Goal: Task Accomplishment & Management: Complete application form

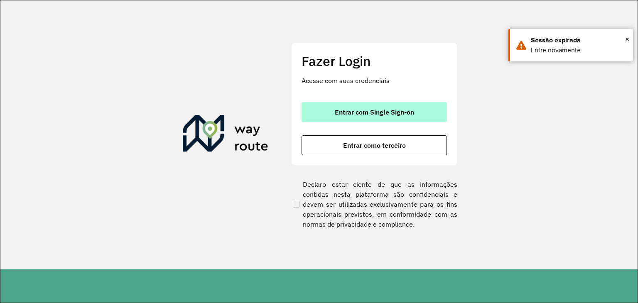
click at [393, 109] on span "Entrar com Single Sign-on" at bounding box center [374, 112] width 79 height 7
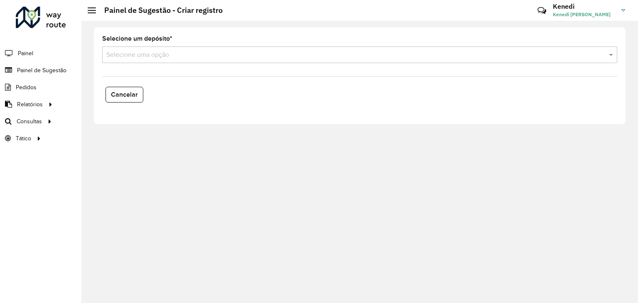
click at [219, 60] on div "Selecione uma opção" at bounding box center [359, 55] width 515 height 17
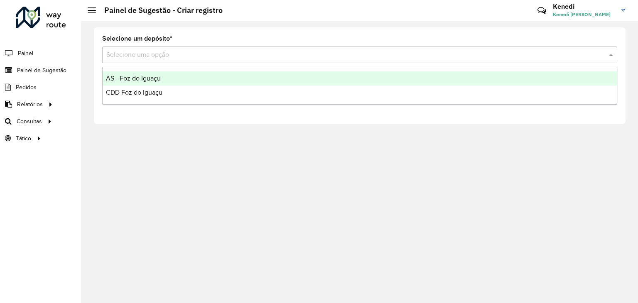
click at [171, 77] on div "AS - Foz do Iguaçu" at bounding box center [360, 78] width 514 height 14
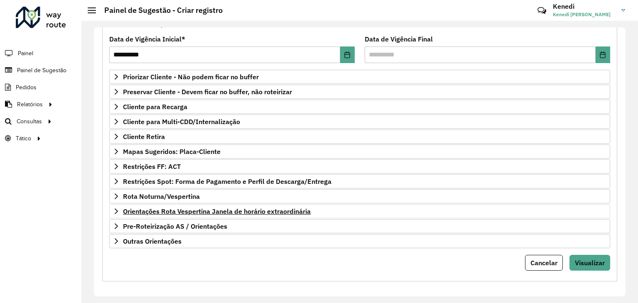
scroll to position [108, 0]
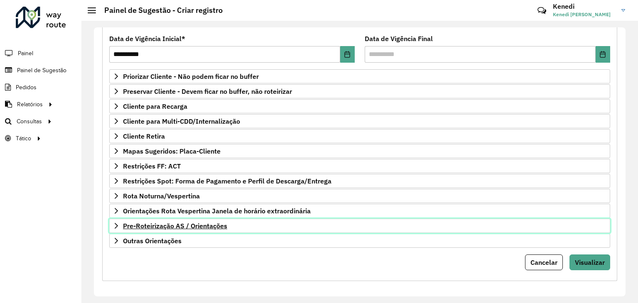
click at [111, 223] on link "Pre-Roteirização AS / Orientações" at bounding box center [359, 226] width 501 height 14
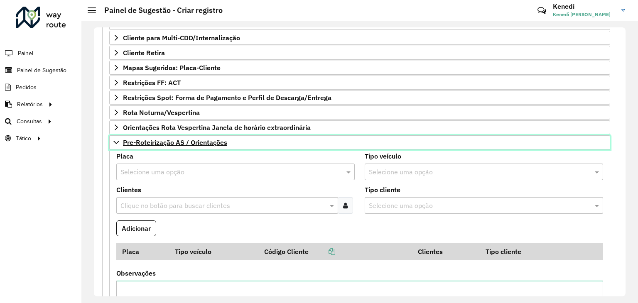
scroll to position [291, 0]
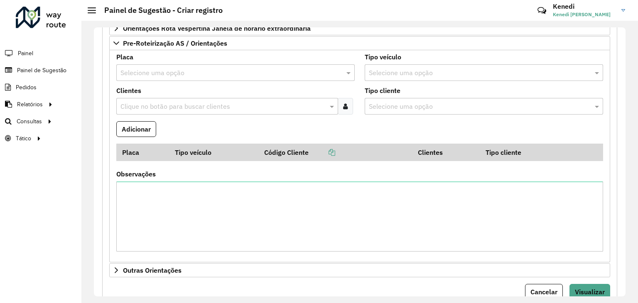
click at [165, 68] on input "text" at bounding box center [227, 73] width 214 height 10
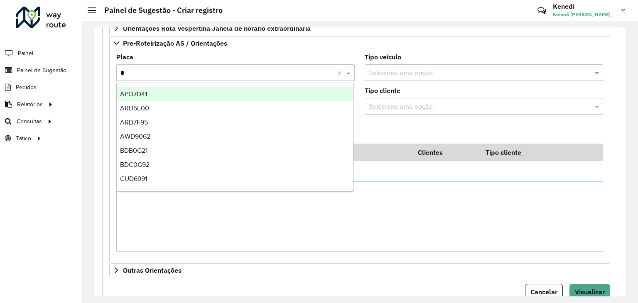
type input "**"
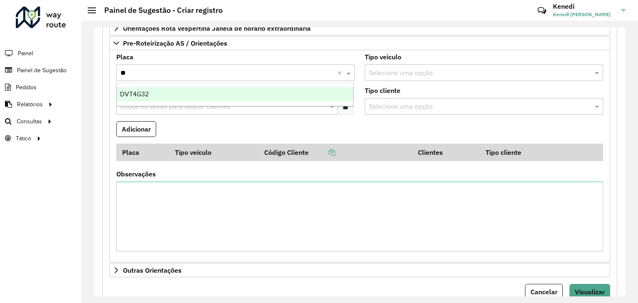
click at [160, 95] on div "DVT4G32" at bounding box center [235, 94] width 237 height 14
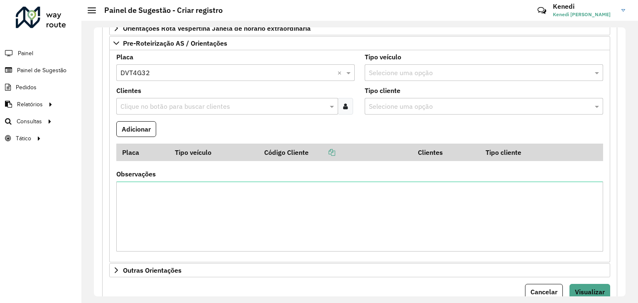
click at [161, 105] on input "text" at bounding box center [222, 107] width 209 height 10
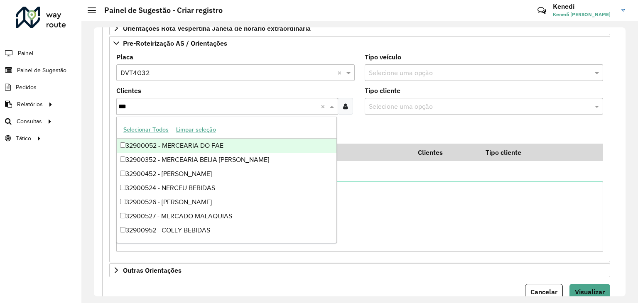
type input "****"
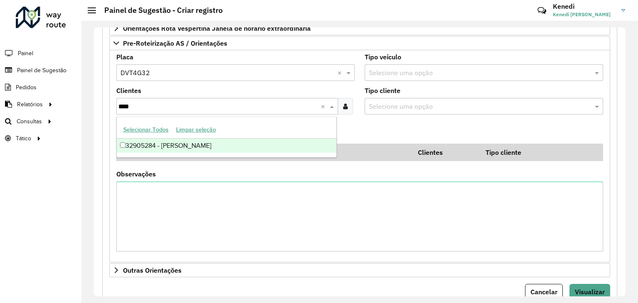
click at [164, 143] on div "32905284 - [PERSON_NAME]" at bounding box center [227, 146] width 220 height 14
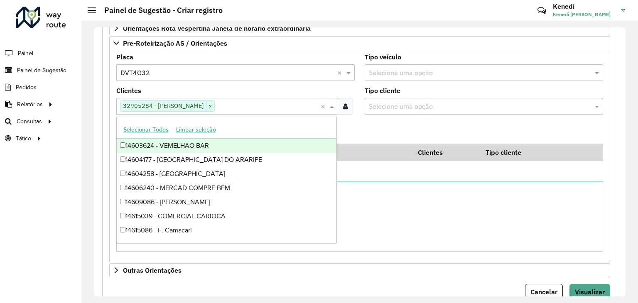
click at [402, 135] on formly-field "Adicionar" at bounding box center [359, 132] width 497 height 22
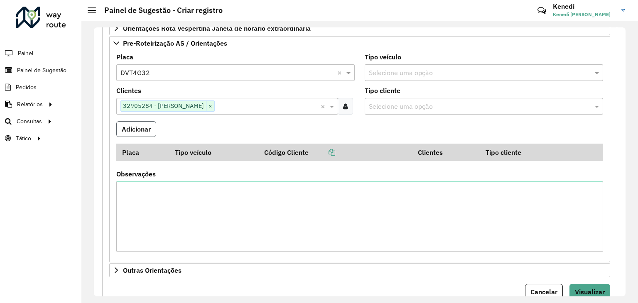
click at [140, 130] on button "Adicionar" at bounding box center [136, 129] width 40 height 16
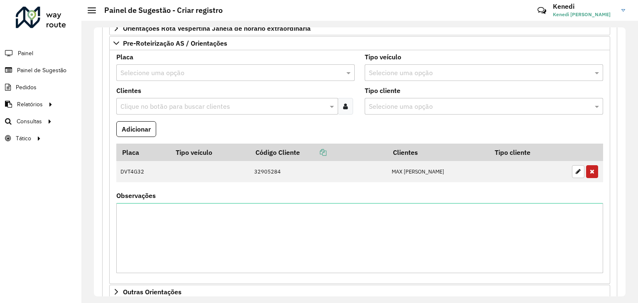
click at [186, 75] on input "text" at bounding box center [227, 73] width 214 height 10
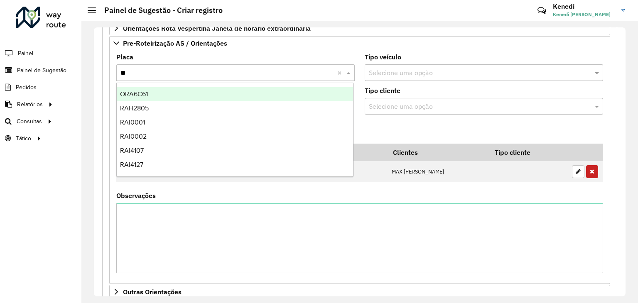
type input "***"
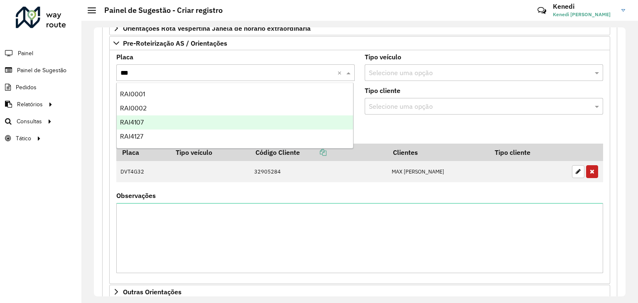
click at [150, 122] on div "RAI4107" at bounding box center [235, 123] width 237 height 14
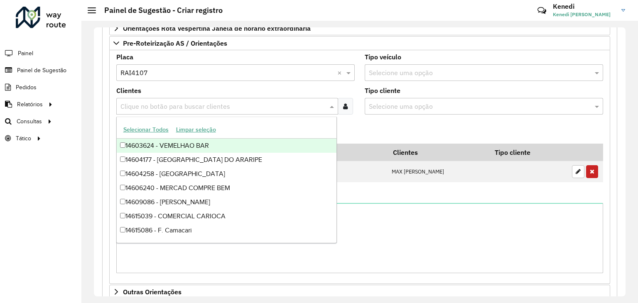
click at [154, 102] on input "text" at bounding box center [222, 107] width 209 height 10
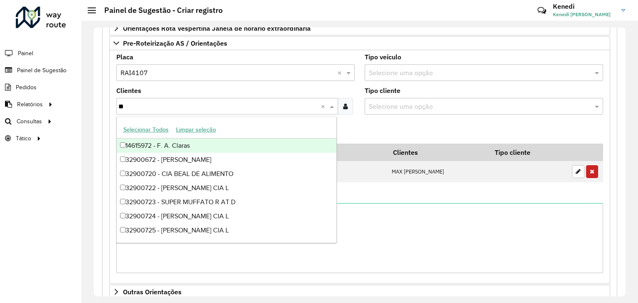
type input "***"
click at [213, 142] on div "32900724 - [PERSON_NAME] CIA L" at bounding box center [227, 146] width 220 height 14
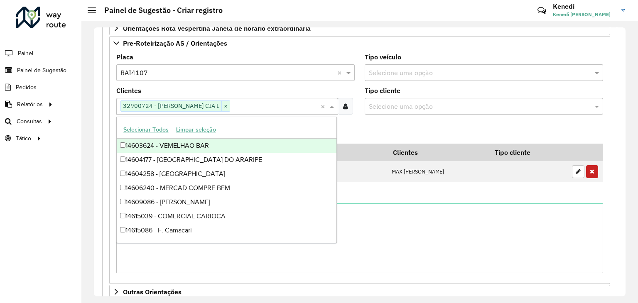
click at [382, 128] on formly-field "Adicionar" at bounding box center [359, 132] width 497 height 22
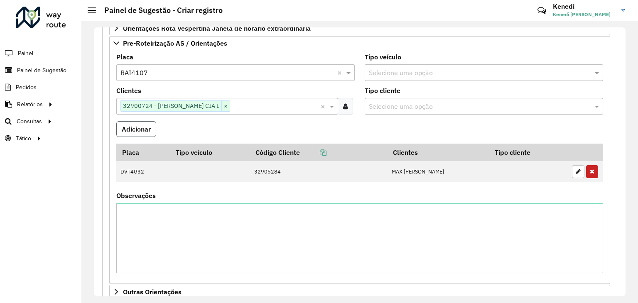
click at [145, 128] on button "Adicionar" at bounding box center [136, 129] width 40 height 16
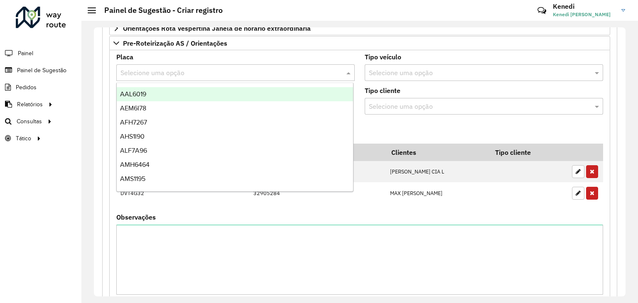
click at [159, 76] on div "Selecione uma opção" at bounding box center [235, 72] width 238 height 17
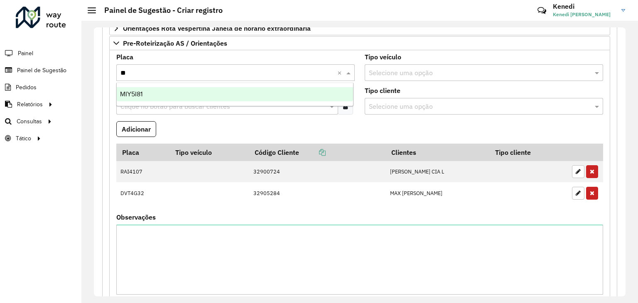
type input "***"
click at [130, 95] on span "MIY5I81" at bounding box center [131, 94] width 22 height 7
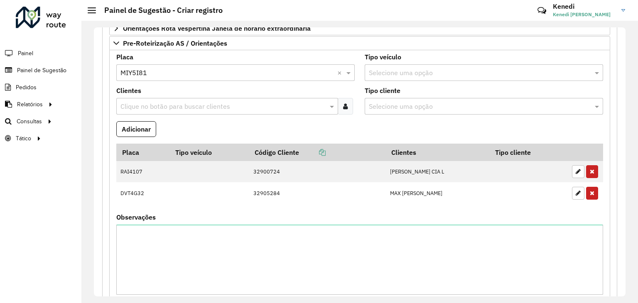
click at [132, 106] on input "text" at bounding box center [222, 107] width 209 height 10
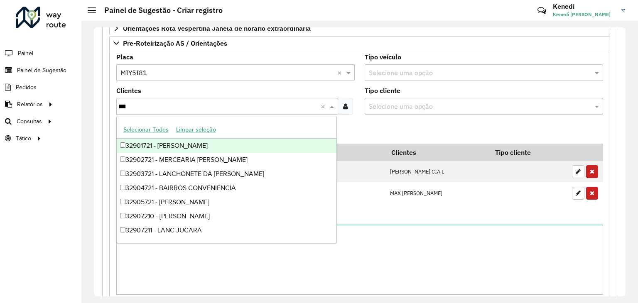
type input "****"
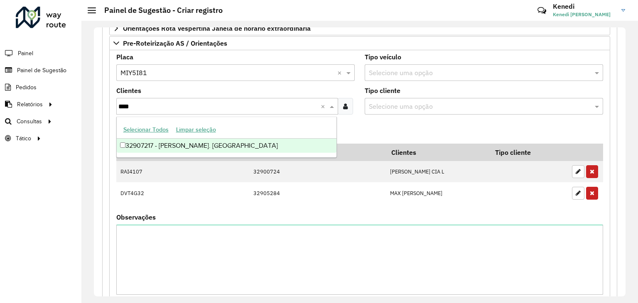
click at [125, 145] on div "32907217 - [PERSON_NAME]. [GEOGRAPHIC_DATA]" at bounding box center [227, 146] width 220 height 14
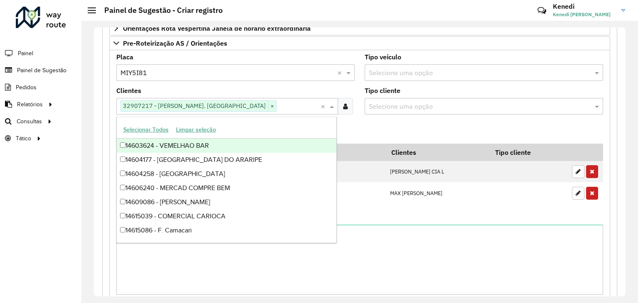
click at [359, 130] on formly-field "Adicionar" at bounding box center [359, 132] width 497 height 22
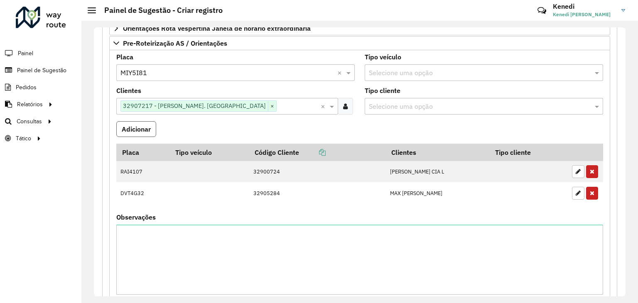
click at [143, 125] on button "Adicionar" at bounding box center [136, 129] width 40 height 16
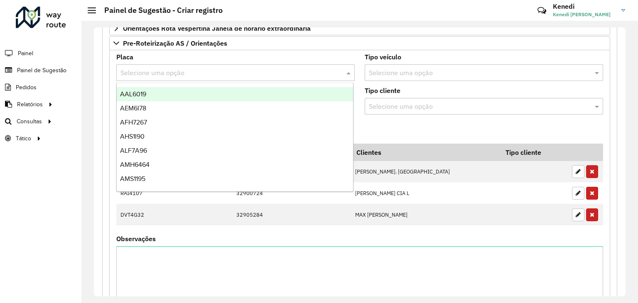
click at [188, 72] on input "text" at bounding box center [227, 73] width 214 height 10
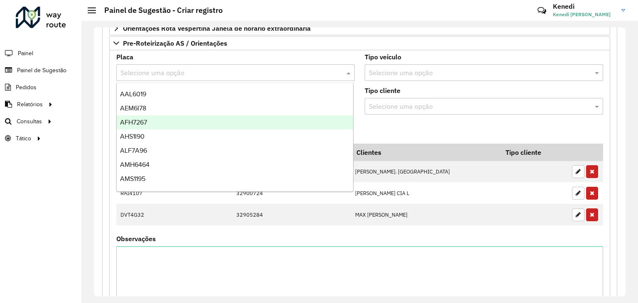
click at [383, 134] on formly-field "Adicionar" at bounding box center [359, 132] width 497 height 22
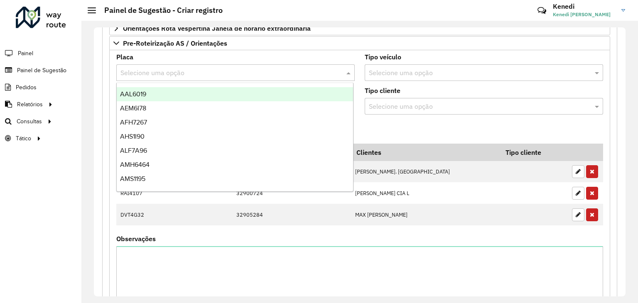
click at [166, 68] on input "text" at bounding box center [227, 73] width 214 height 10
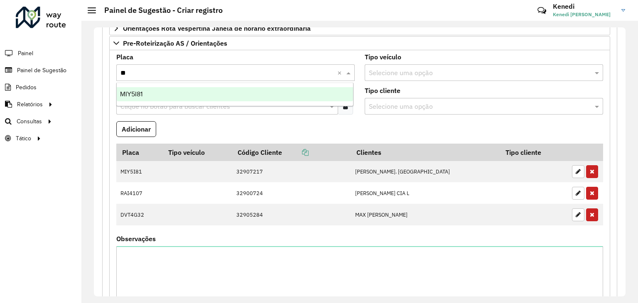
type input "*"
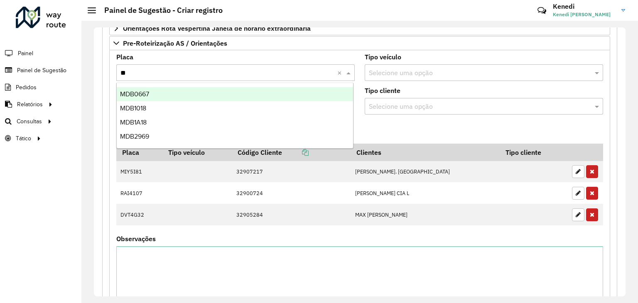
type input "***"
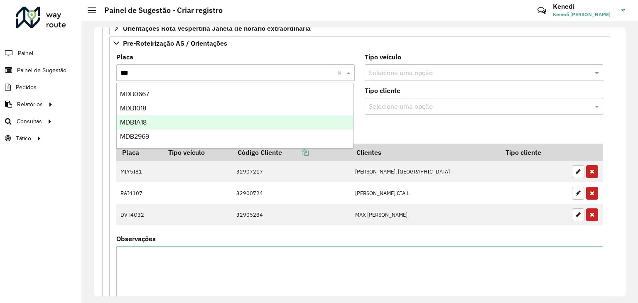
click at [147, 118] on div "MDB1A18" at bounding box center [235, 123] width 237 height 14
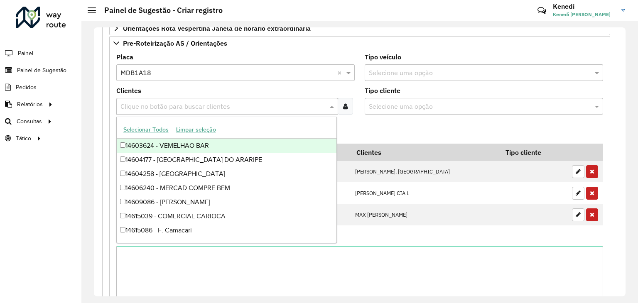
click at [164, 102] on input "text" at bounding box center [222, 107] width 209 height 10
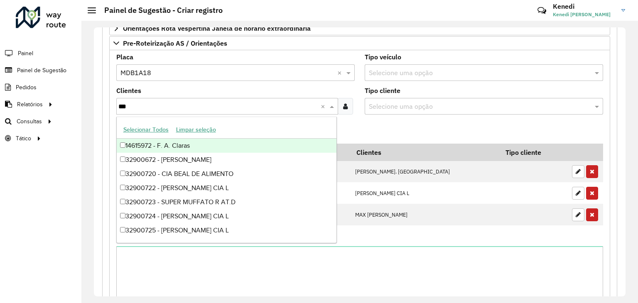
type input "****"
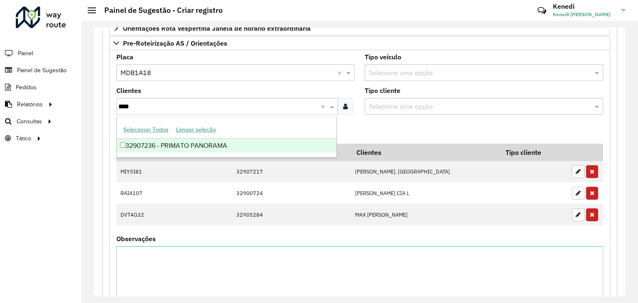
click at [160, 148] on div "32907236 - PRIMATO PANORAMA" at bounding box center [227, 146] width 220 height 14
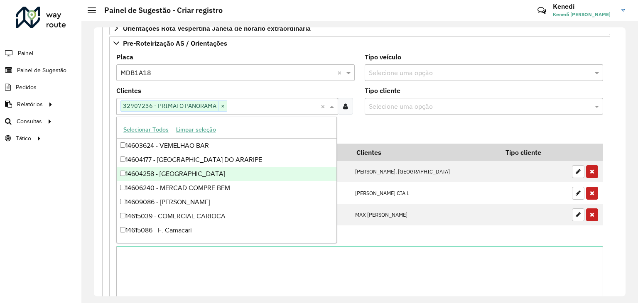
click at [258, 104] on input "text" at bounding box center [273, 107] width 93 height 10
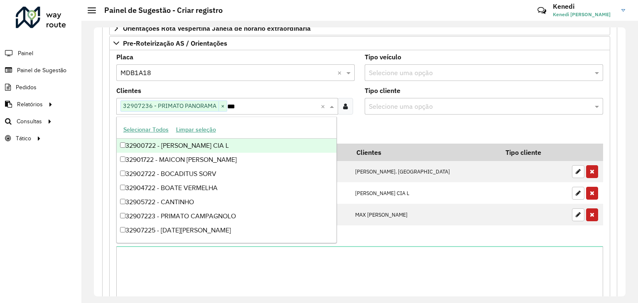
type input "****"
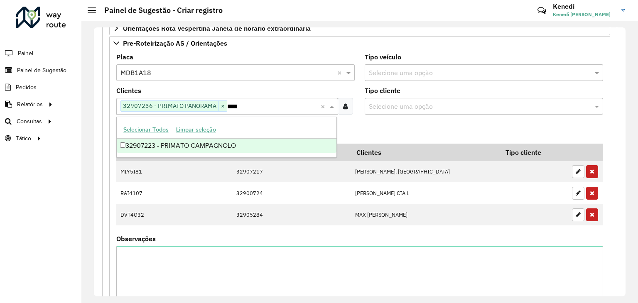
click at [181, 148] on div "32907223 - PRIMATO CAMPAGNOLO" at bounding box center [227, 146] width 220 height 14
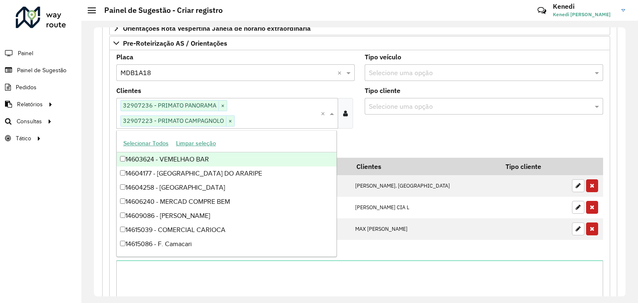
click at [388, 135] on formly-field "Adicionar" at bounding box center [359, 146] width 497 height 22
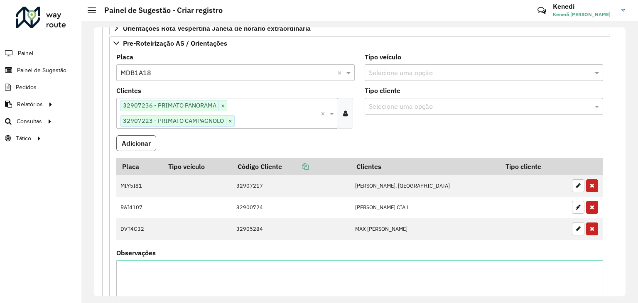
click at [137, 139] on button "Adicionar" at bounding box center [136, 143] width 40 height 16
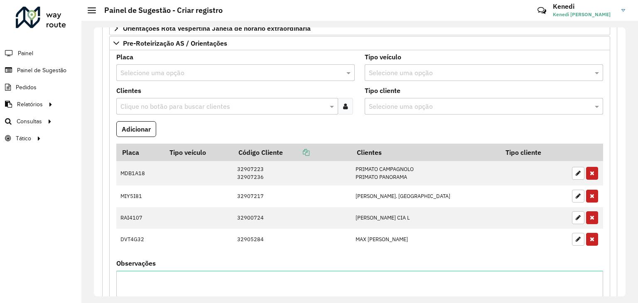
click at [142, 71] on input "text" at bounding box center [227, 73] width 214 height 10
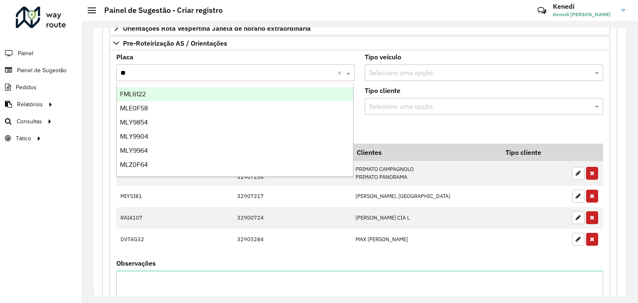
type input "***"
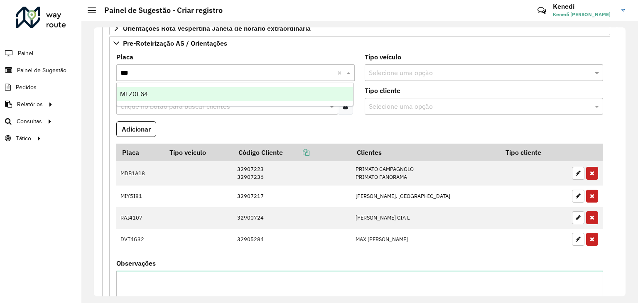
click at [130, 95] on span "MLZ0F64" at bounding box center [134, 94] width 28 height 7
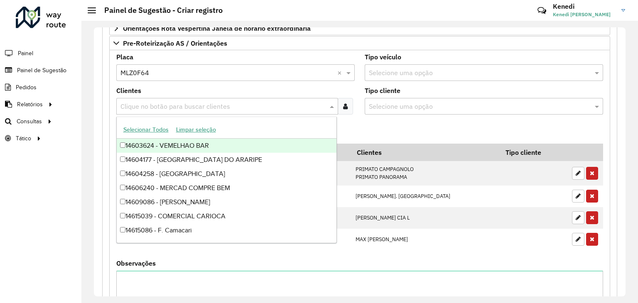
click at [133, 102] on input "text" at bounding box center [222, 107] width 209 height 10
type input "****"
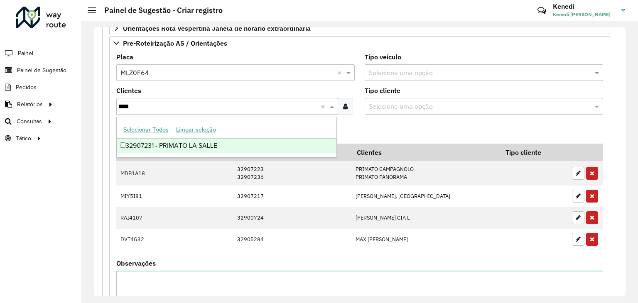
click at [132, 147] on div "32907231 - PRIMATO LA SALLE" at bounding box center [227, 146] width 220 height 14
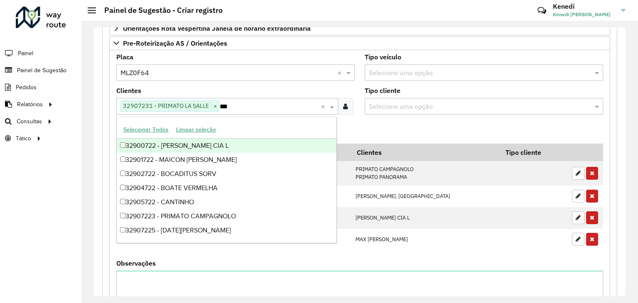
type input "****"
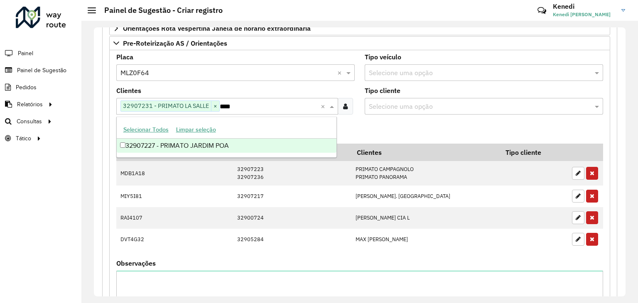
click at [132, 147] on div "32907227 - PRIMATO JARDIM POA" at bounding box center [227, 146] width 220 height 14
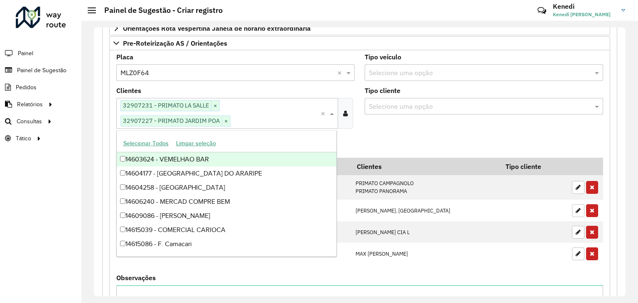
click at [369, 137] on formly-field "Adicionar" at bounding box center [359, 146] width 497 height 22
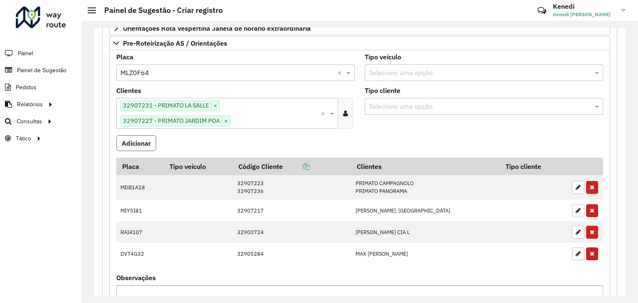
click at [148, 142] on button "Adicionar" at bounding box center [136, 143] width 40 height 16
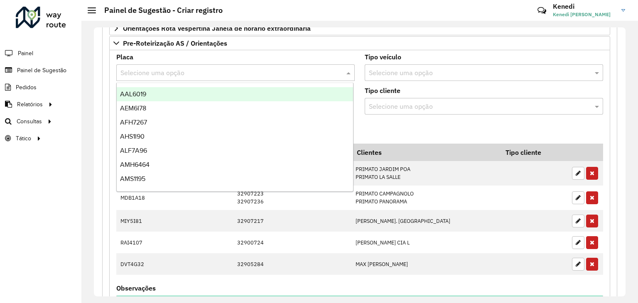
click at [162, 69] on input "text" at bounding box center [227, 73] width 214 height 10
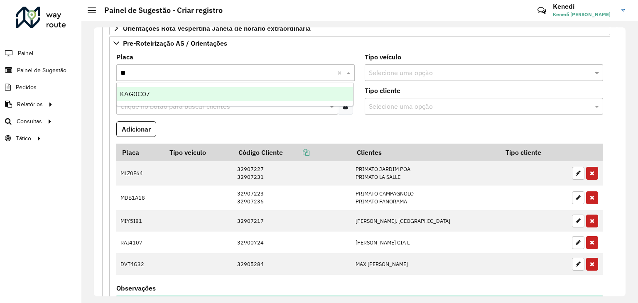
type input "***"
click at [151, 94] on div "KAG0C07" at bounding box center [235, 94] width 237 height 14
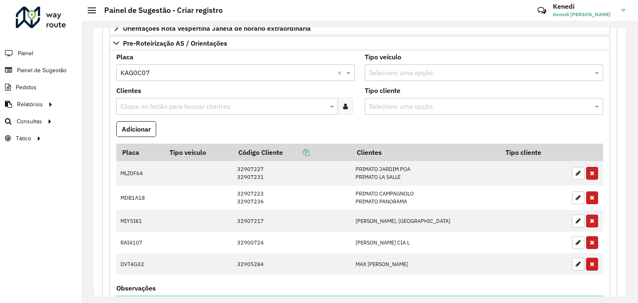
click at [151, 103] on input "text" at bounding box center [222, 107] width 209 height 10
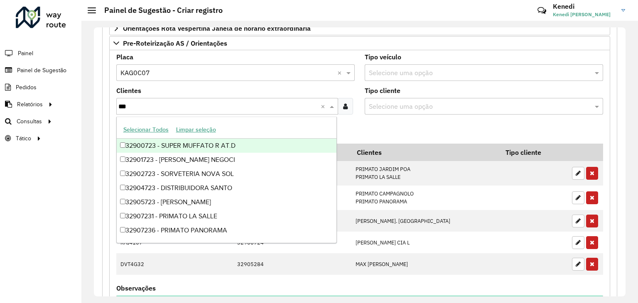
type input "****"
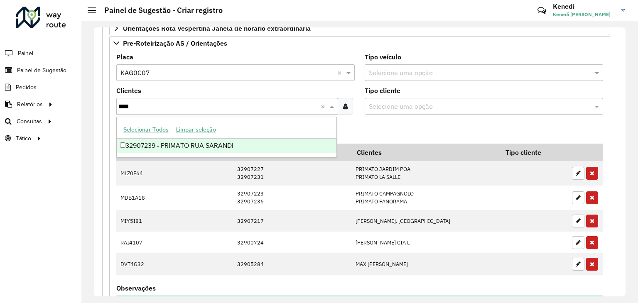
click at [198, 147] on div "32907239 - PRIMATO RUA SARANDI" at bounding box center [227, 146] width 220 height 14
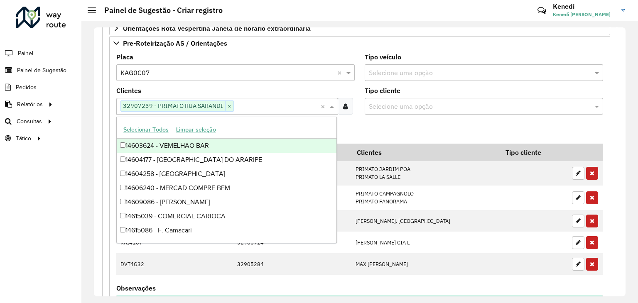
click at [236, 102] on input "text" at bounding box center [277, 107] width 87 height 10
type input "****"
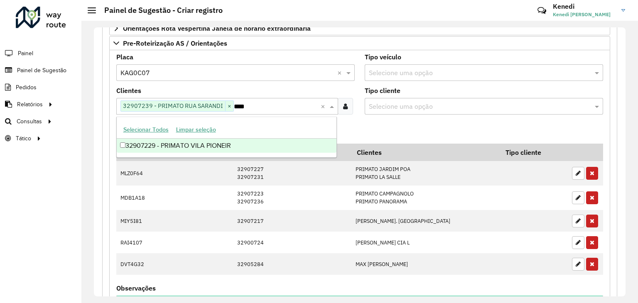
click at [194, 149] on div "32907229 - PRIMATO VILA PIONEIR" at bounding box center [227, 146] width 220 height 14
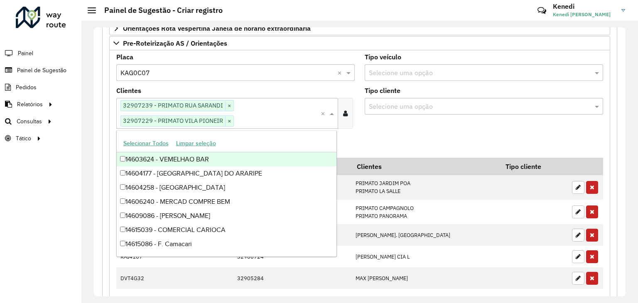
click at [363, 122] on formly-field "Tipo cliente Selecione uma opção" at bounding box center [484, 112] width 248 height 48
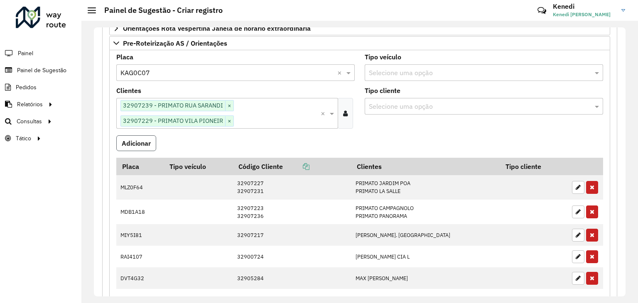
click at [141, 138] on button "Adicionar" at bounding box center [136, 143] width 40 height 16
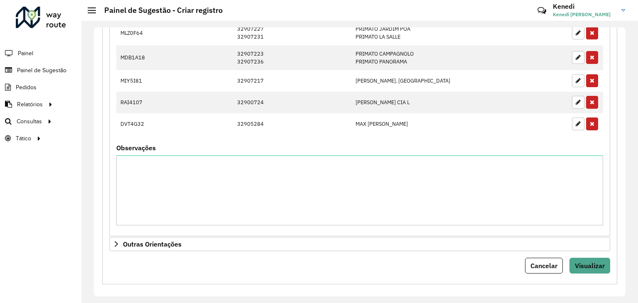
scroll to position [459, 0]
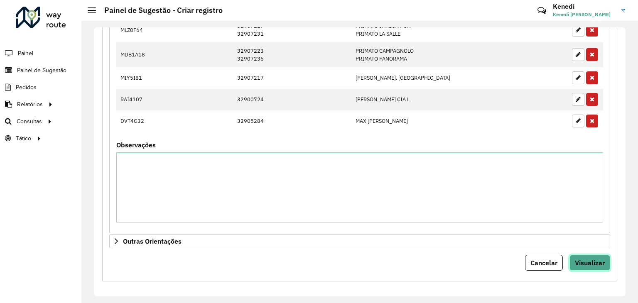
click at [582, 261] on span "Visualizar" at bounding box center [590, 263] width 30 height 8
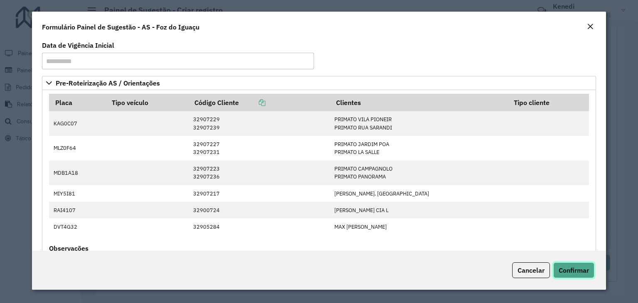
click at [581, 269] on span "Confirmar" at bounding box center [574, 270] width 30 height 8
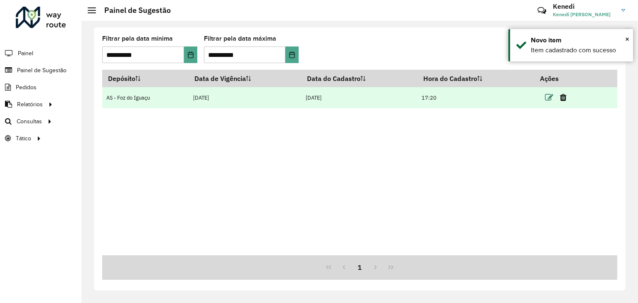
click at [550, 99] on icon at bounding box center [549, 97] width 8 height 8
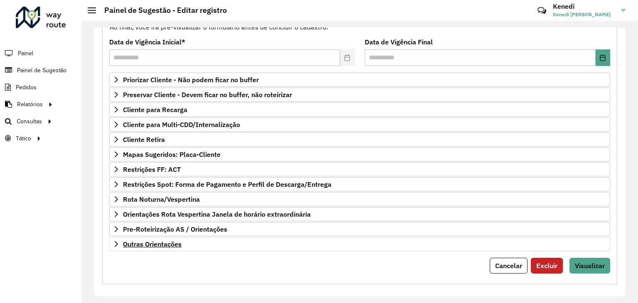
scroll to position [108, 0]
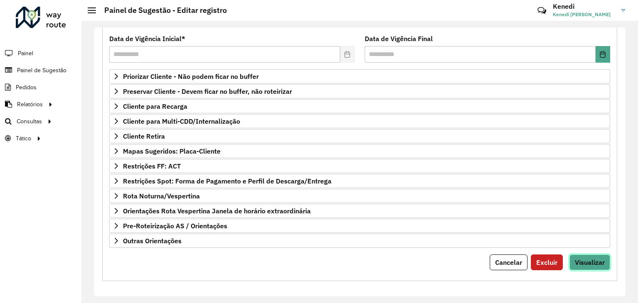
click at [580, 255] on button "Visualizar" at bounding box center [590, 263] width 41 height 16
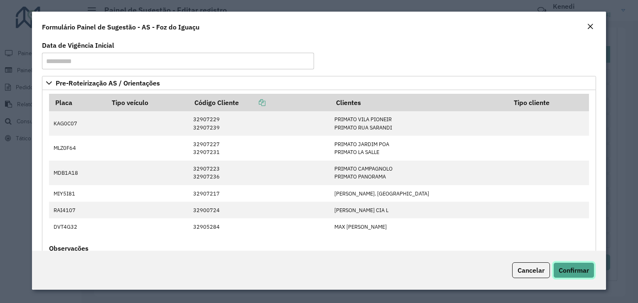
click at [583, 269] on span "Confirmar" at bounding box center [574, 270] width 30 height 8
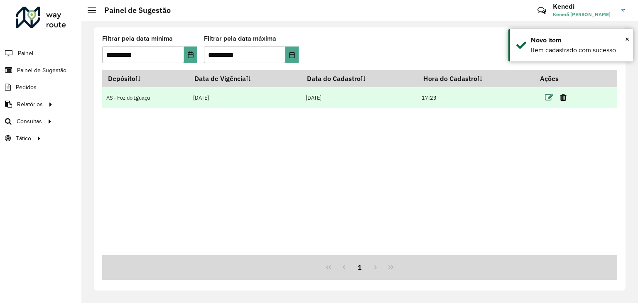
click at [549, 97] on icon at bounding box center [549, 97] width 8 height 8
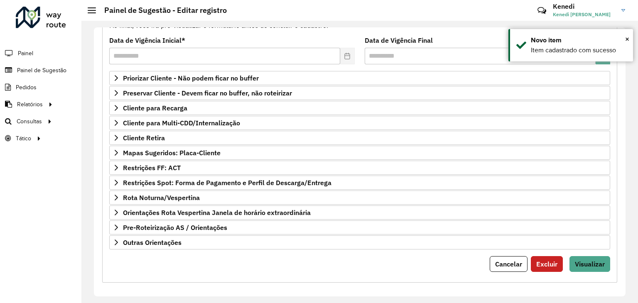
scroll to position [108, 0]
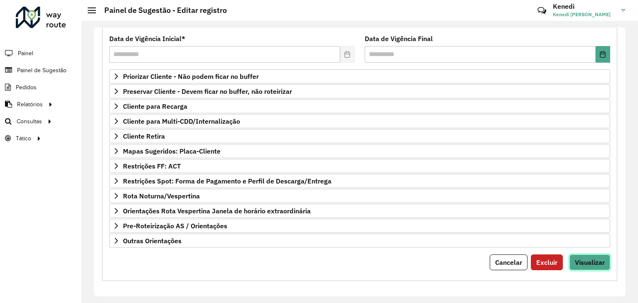
click at [605, 261] on button "Visualizar" at bounding box center [590, 263] width 41 height 16
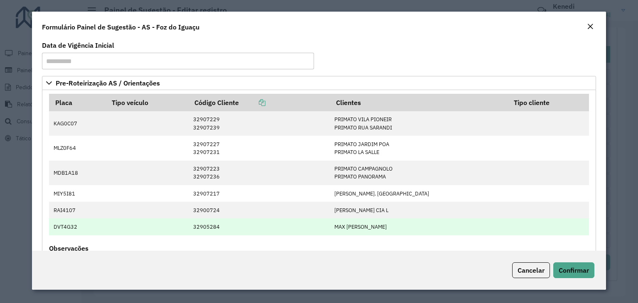
click at [63, 228] on td "DVT4G32" at bounding box center [77, 227] width 57 height 17
click at [61, 229] on td "DVT4G32" at bounding box center [77, 227] width 57 height 17
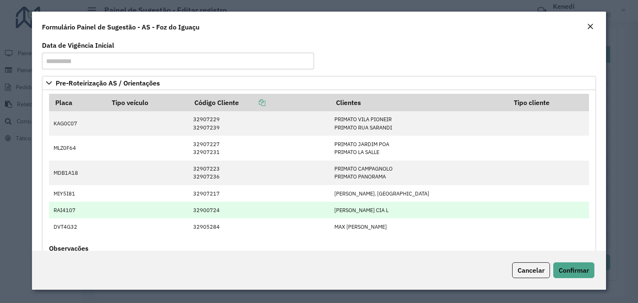
click at [65, 210] on td "RAI4107" at bounding box center [77, 210] width 57 height 17
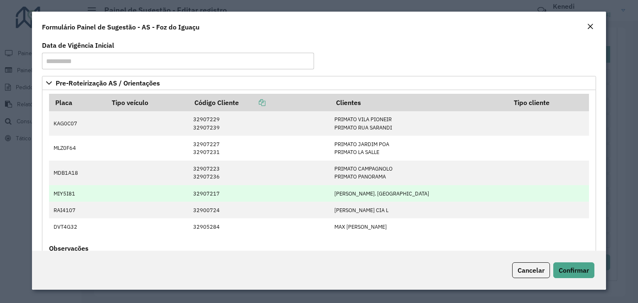
click at [66, 194] on td "MIY5I81" at bounding box center [77, 193] width 57 height 17
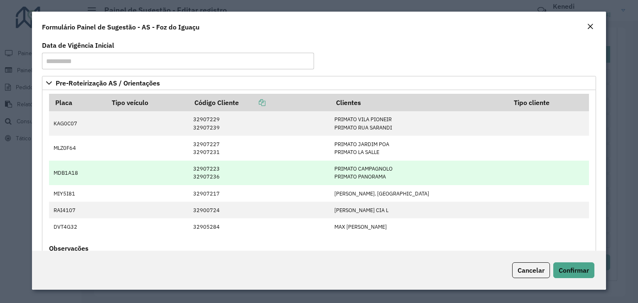
drag, startPoint x: 71, startPoint y: 177, endPoint x: 73, endPoint y: 161, distance: 15.5
click at [71, 176] on td "MDB1A18" at bounding box center [77, 173] width 57 height 25
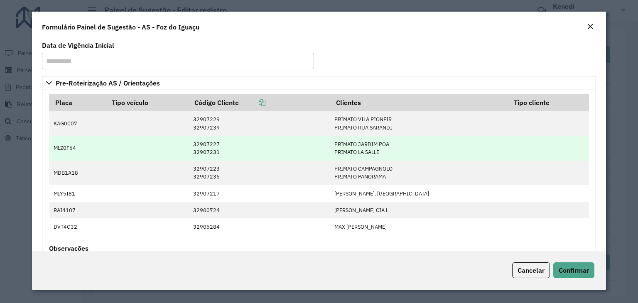
drag, startPoint x: 74, startPoint y: 154, endPoint x: 75, endPoint y: 150, distance: 4.6
click at [74, 154] on td "MLZ0F64" at bounding box center [77, 148] width 57 height 25
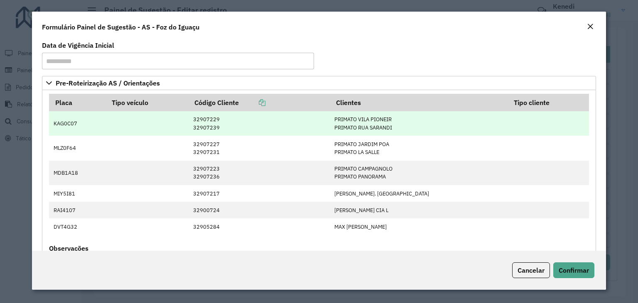
click at [80, 125] on td "KAG0C07" at bounding box center [77, 123] width 57 height 25
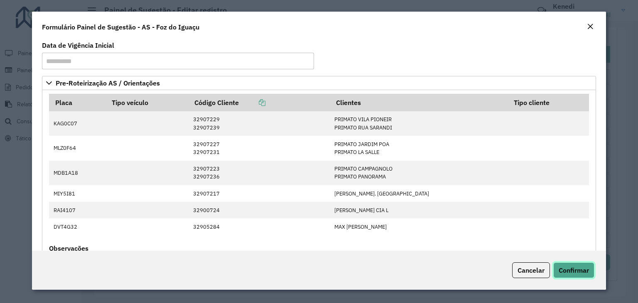
click at [573, 271] on span "Confirmar" at bounding box center [574, 270] width 30 height 8
